Goal: Check status

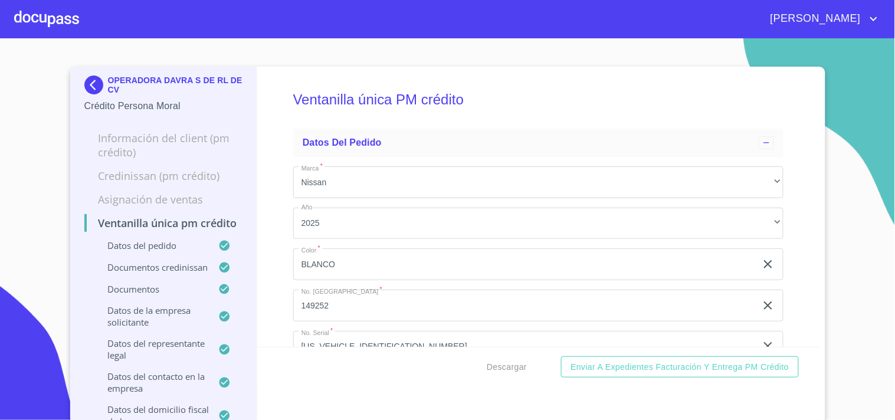
scroll to position [3672, 0]
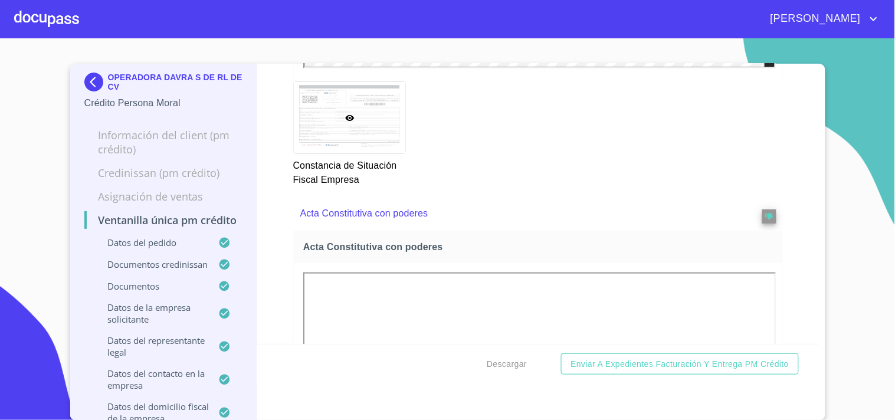
click at [54, 32] on div at bounding box center [46, 19] width 65 height 38
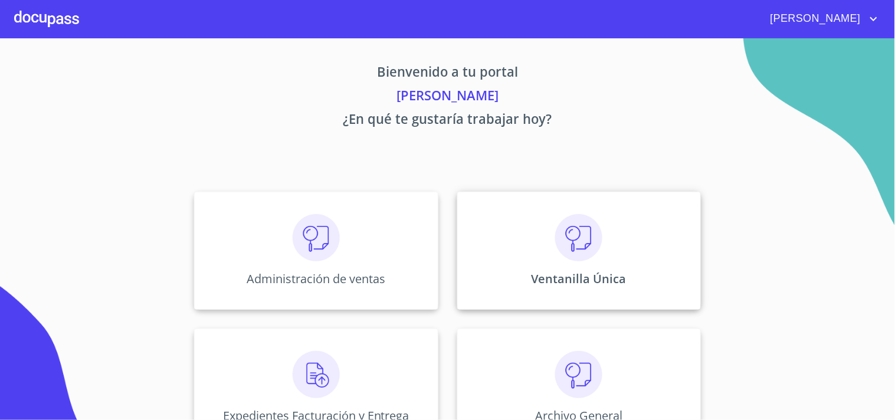
click at [577, 263] on div "Ventanilla Única" at bounding box center [579, 251] width 244 height 118
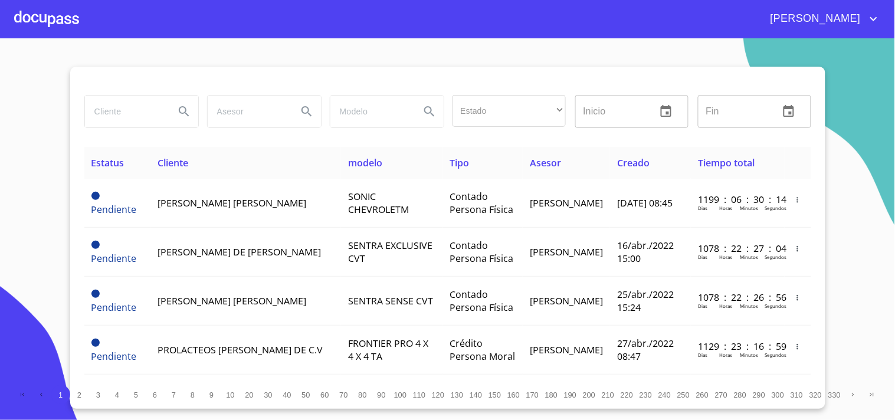
click at [144, 99] on input "search" at bounding box center [125, 112] width 80 height 32
type input "[PERSON_NAME]"
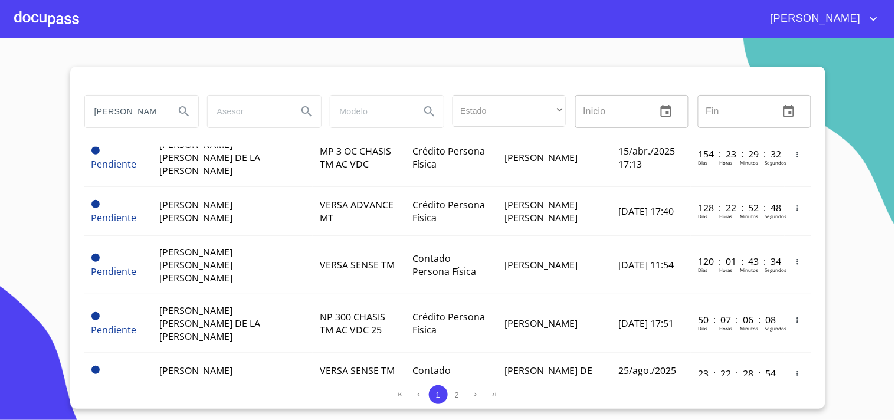
scroll to position [656, 0]
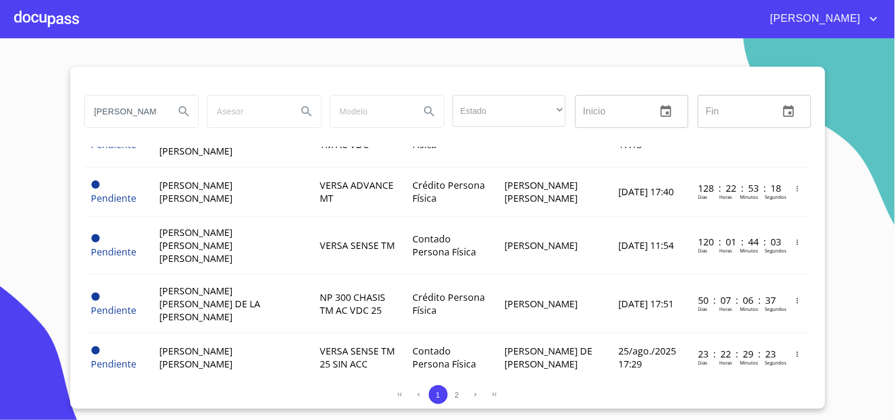
drag, startPoint x: 140, startPoint y: 112, endPoint x: 0, endPoint y: 128, distance: 140.8
click at [0, 127] on section "[PERSON_NAME] Estado ​ ​ Inicio ​ Fin ​ Estatus Cliente modelo Tipo Asesor Crea…" at bounding box center [447, 229] width 895 height 382
type input "MATUA [PERSON_NAME]"
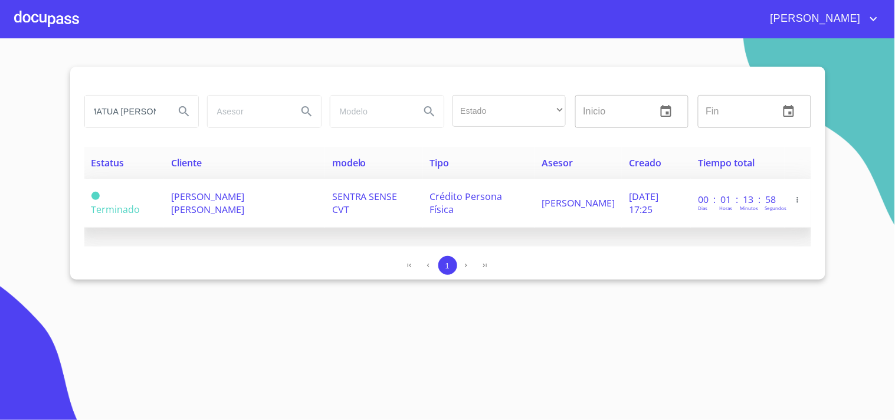
scroll to position [0, 0]
click at [471, 215] on td "Crédito Persona Física" at bounding box center [479, 203] width 112 height 49
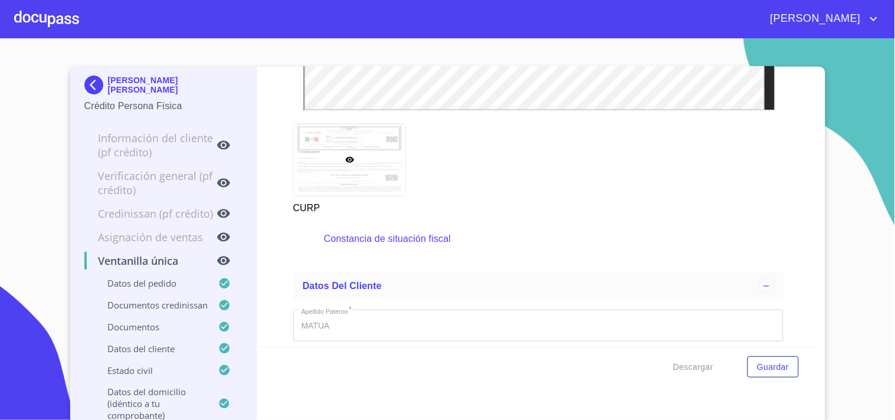
scroll to position [3644, 0]
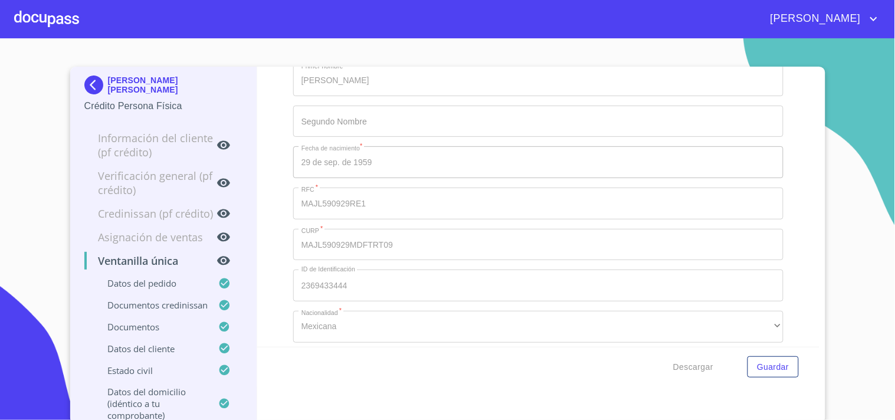
click at [46, 7] on div at bounding box center [46, 19] width 65 height 38
